Goal: Obtain resource: Download file/media

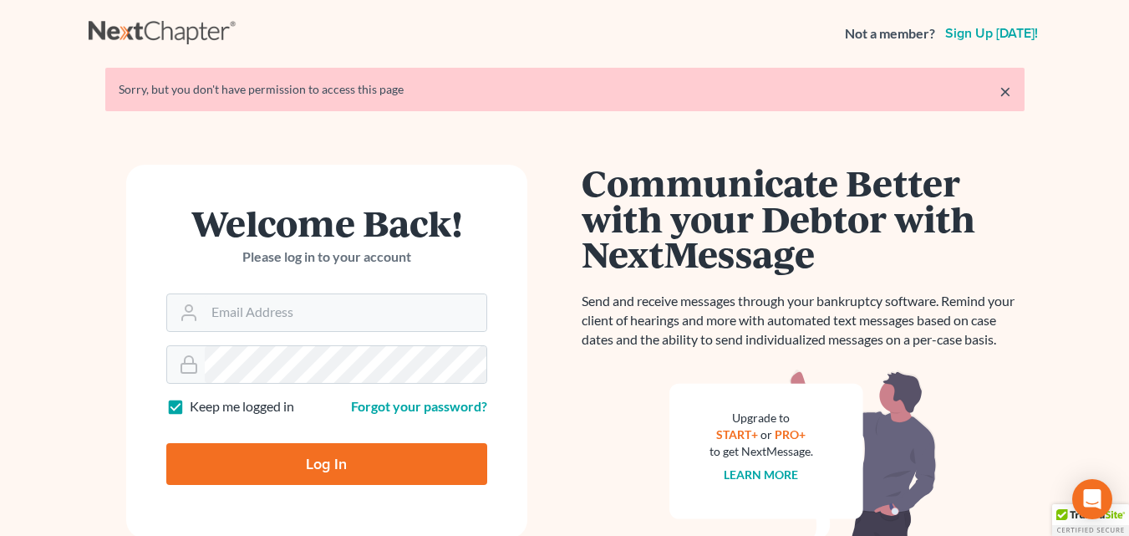
type input "david@pinckneylawfirm.com"
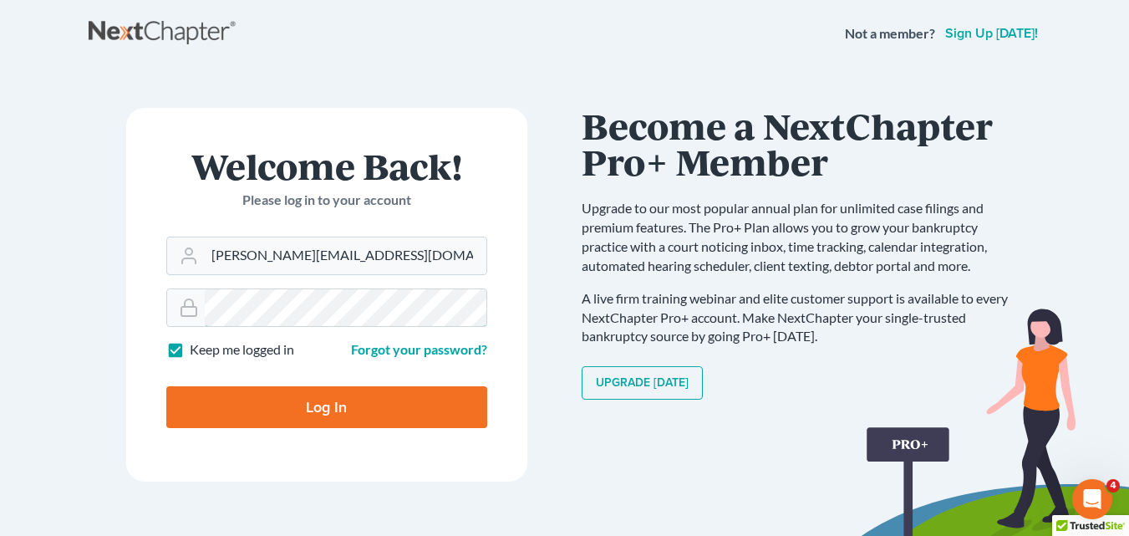
click at [166, 386] on input "Log In" at bounding box center [326, 407] width 321 height 42
type input "Thinking..."
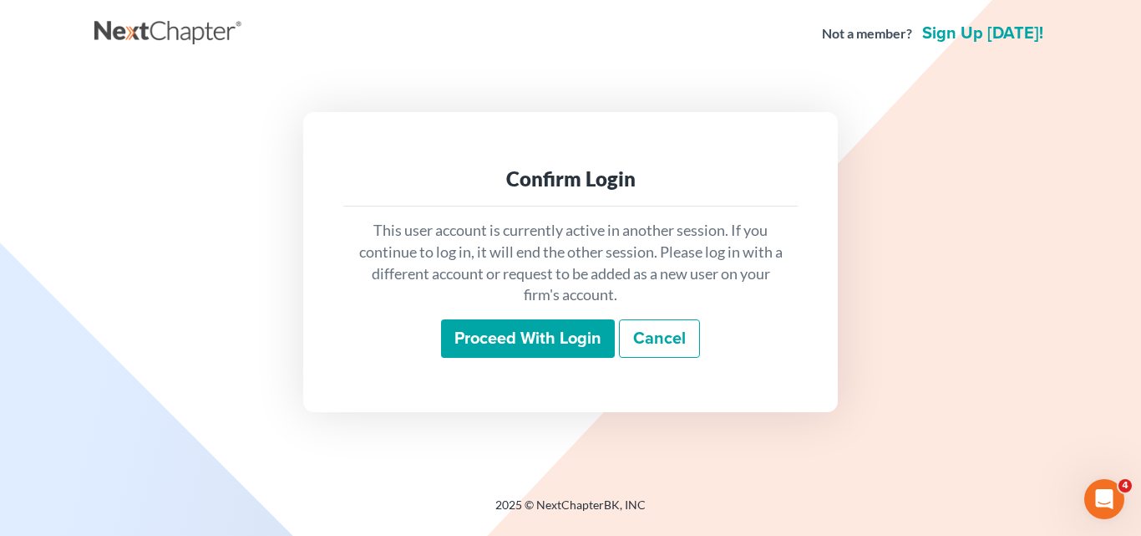
click at [591, 338] on input "Proceed with login" at bounding box center [528, 338] width 174 height 38
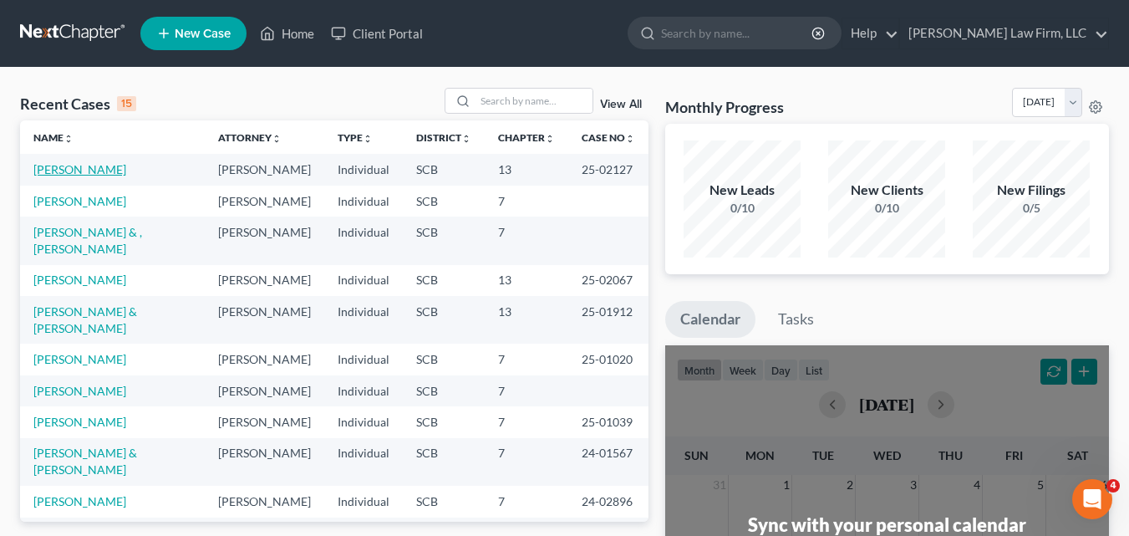
click at [53, 170] on link "[PERSON_NAME]" at bounding box center [79, 169] width 93 height 14
select select "6"
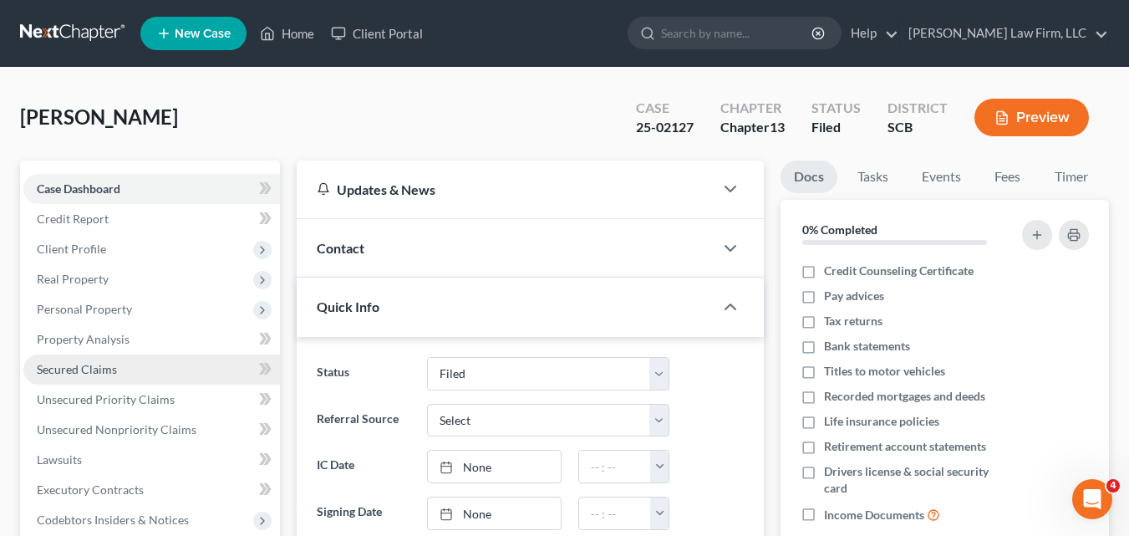
scroll to position [421, 0]
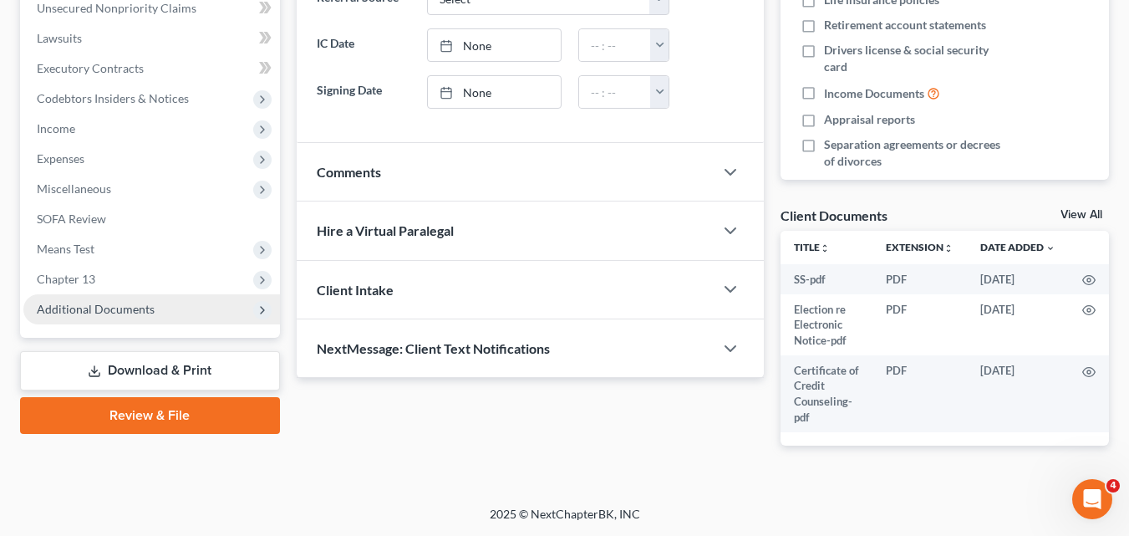
click at [127, 314] on span "Additional Documents" at bounding box center [96, 309] width 118 height 14
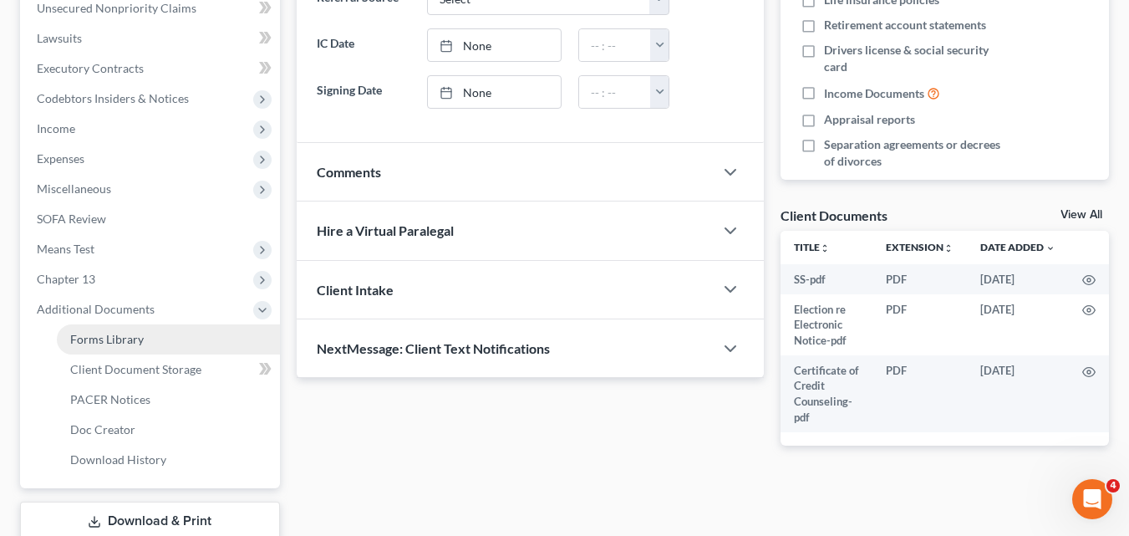
click at [161, 341] on link "Forms Library" at bounding box center [168, 339] width 223 height 30
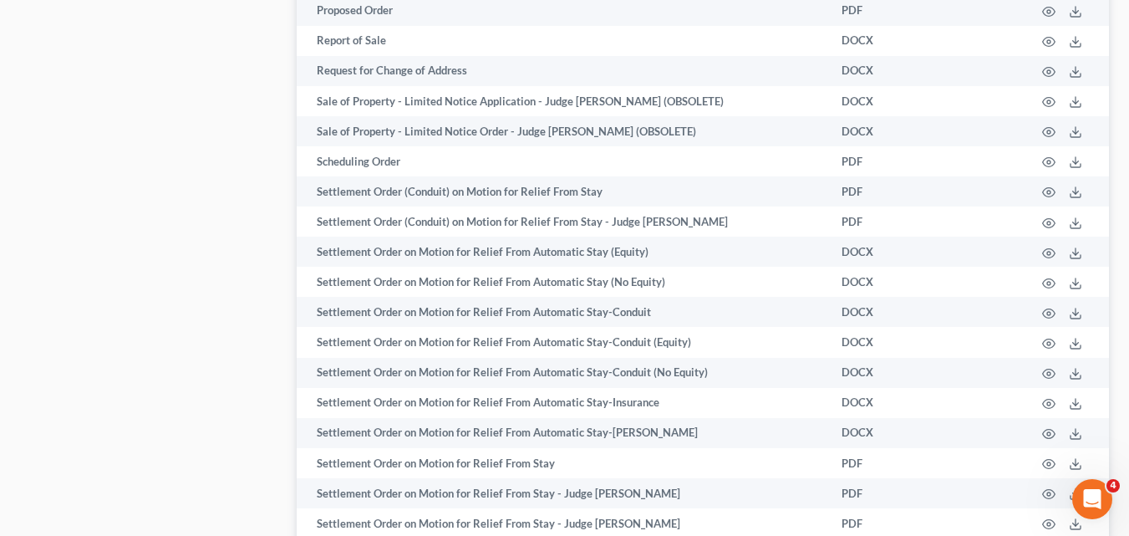
scroll to position [5597, 0]
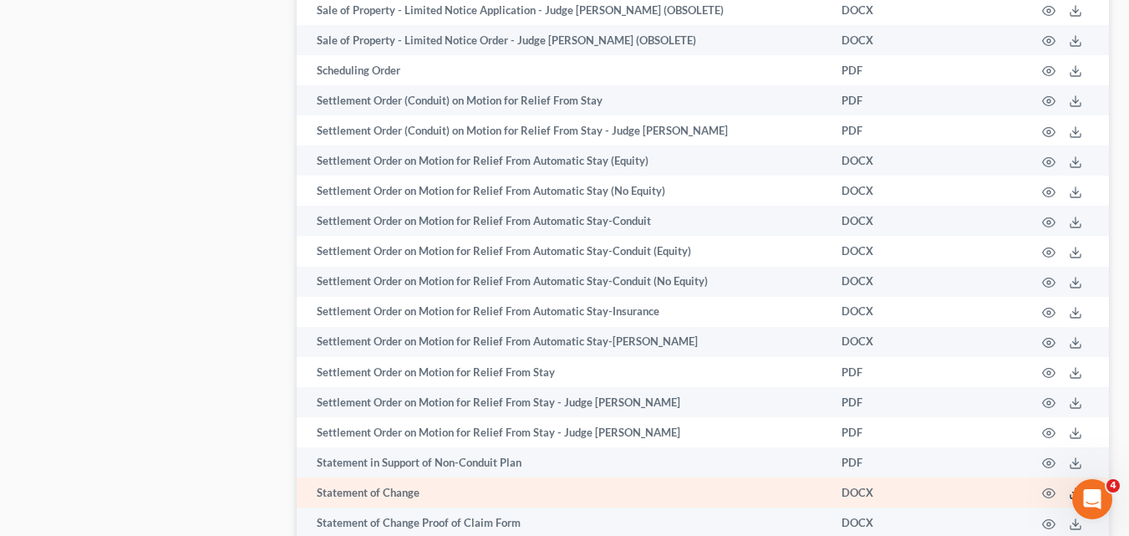
click at [1074, 486] on icon at bounding box center [1075, 492] width 13 height 13
